Goal: Transaction & Acquisition: Purchase product/service

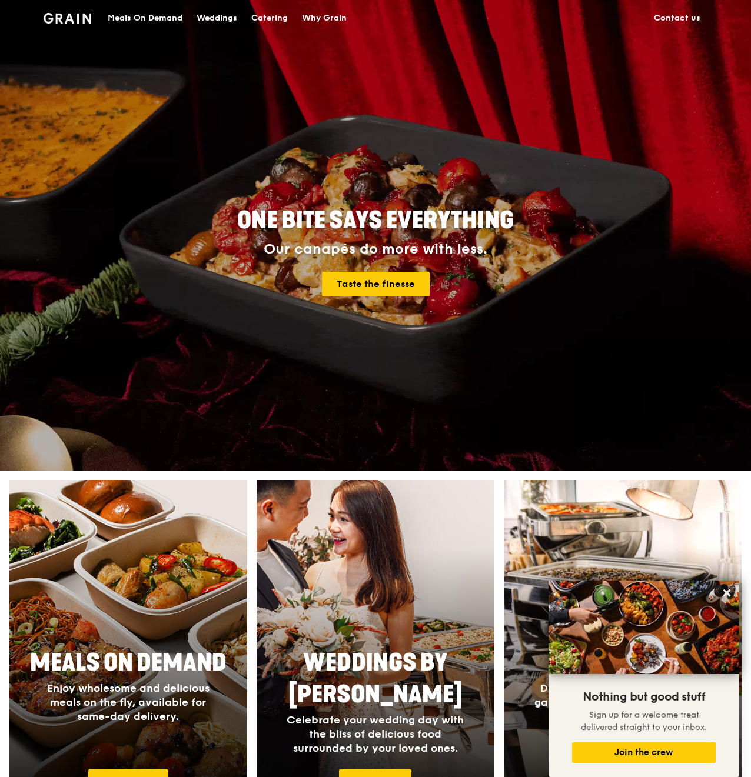
click at [152, 18] on div "Meals On Demand" at bounding box center [145, 18] width 75 height 35
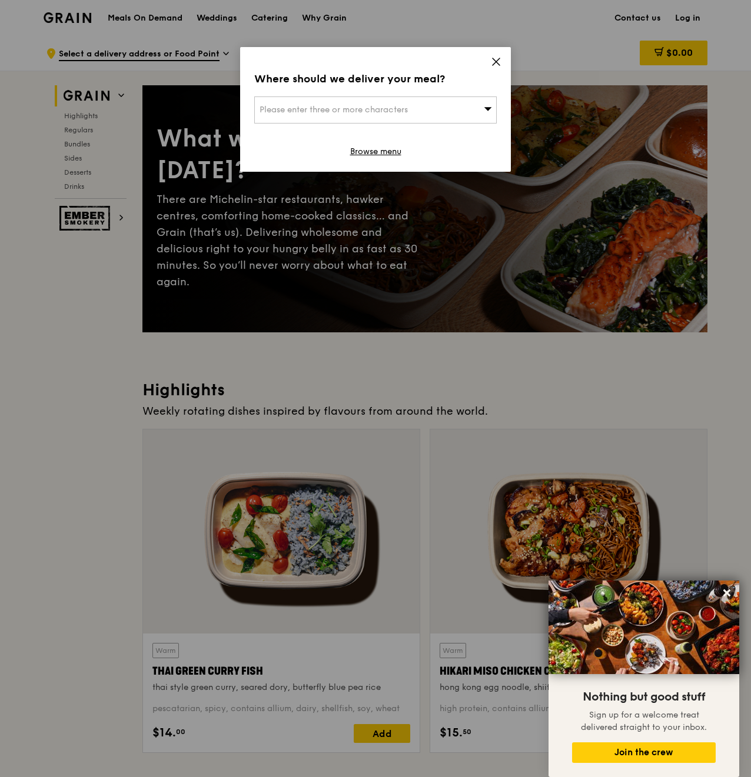
click at [495, 62] on icon at bounding box center [495, 61] width 7 height 7
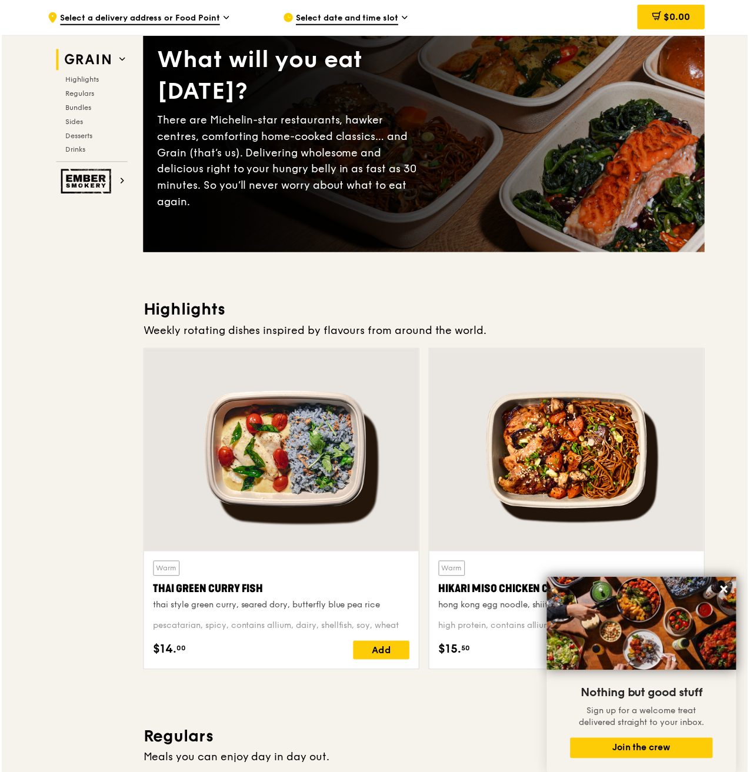
scroll to position [156, 0]
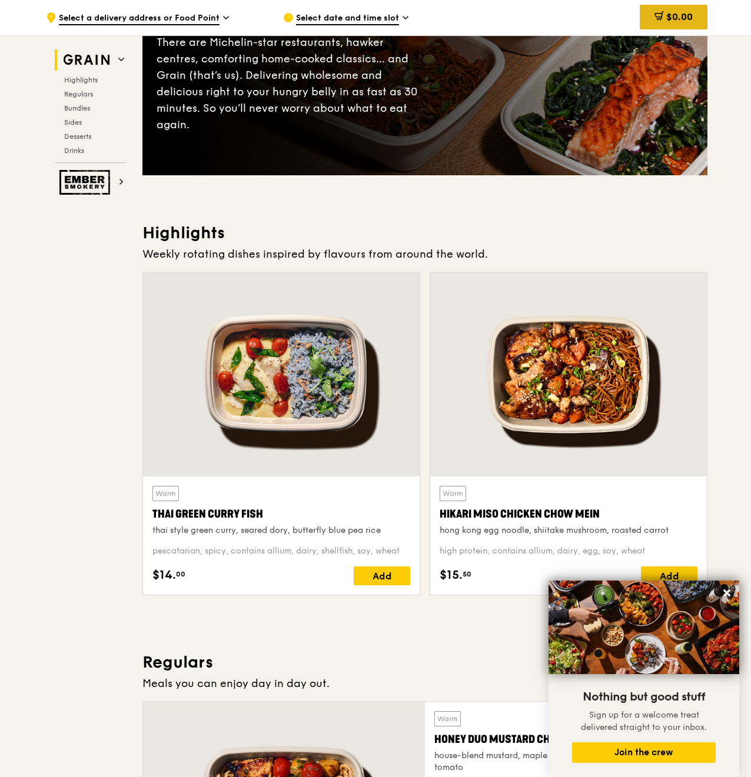
click at [680, 24] on div "$0.00" at bounding box center [673, 17] width 68 height 25
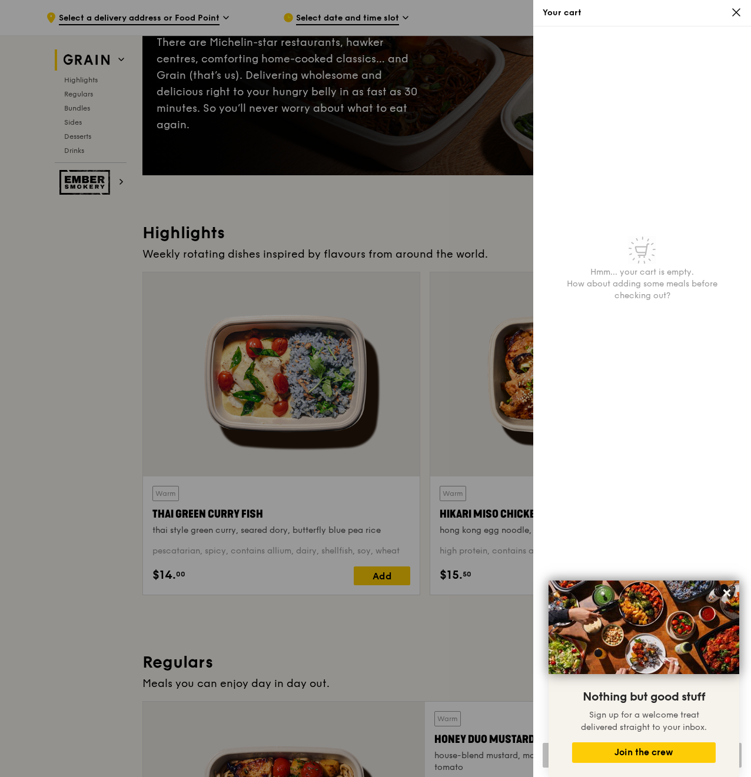
click at [739, 16] on icon at bounding box center [735, 12] width 7 height 7
